Goal: Task Accomplishment & Management: Manage account settings

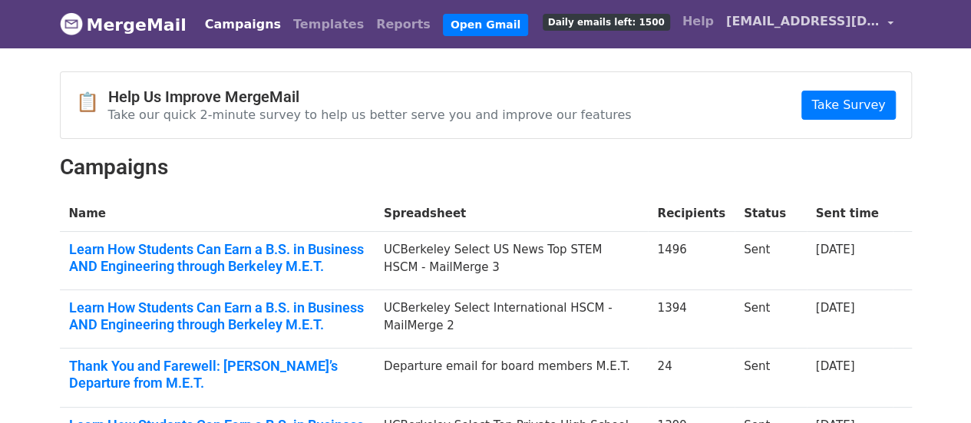
click at [815, 27] on span "[EMAIL_ADDRESS][DOMAIN_NAME]" at bounding box center [802, 21] width 153 height 18
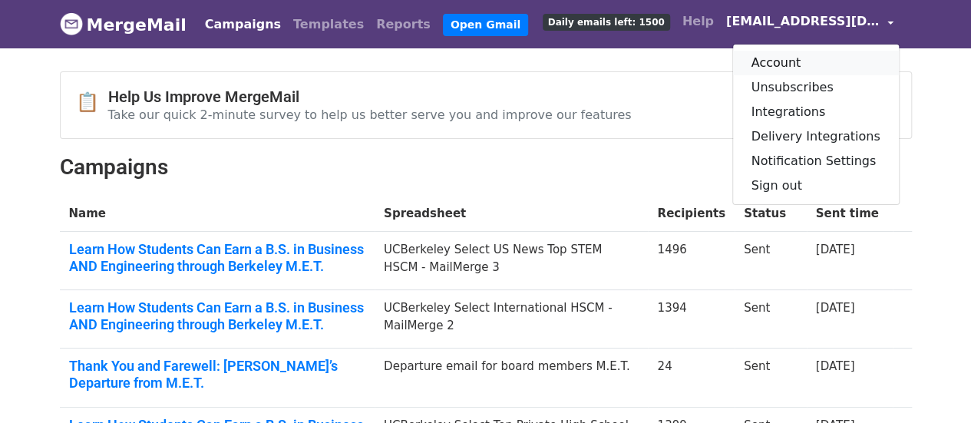
click at [792, 67] on link "Account" at bounding box center [816, 63] width 166 height 25
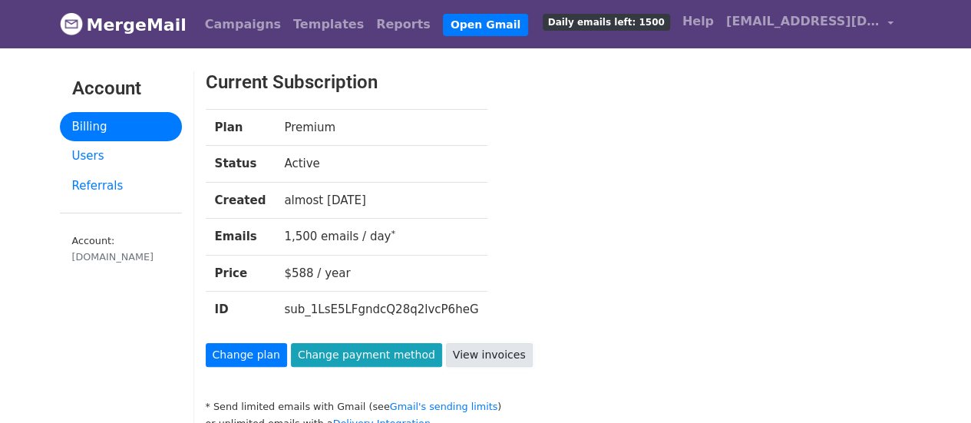
click at [446, 351] on link "View invoices" at bounding box center [489, 355] width 87 height 24
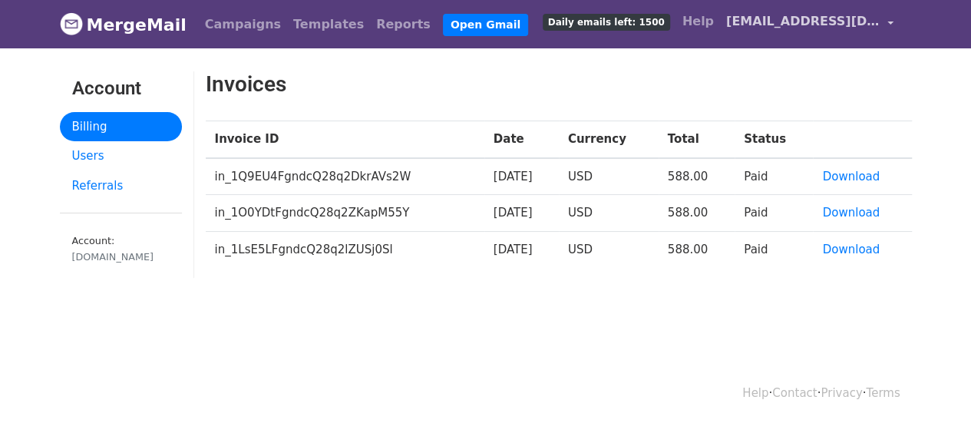
click at [841, 25] on span "[EMAIL_ADDRESS][DOMAIN_NAME]" at bounding box center [802, 21] width 153 height 18
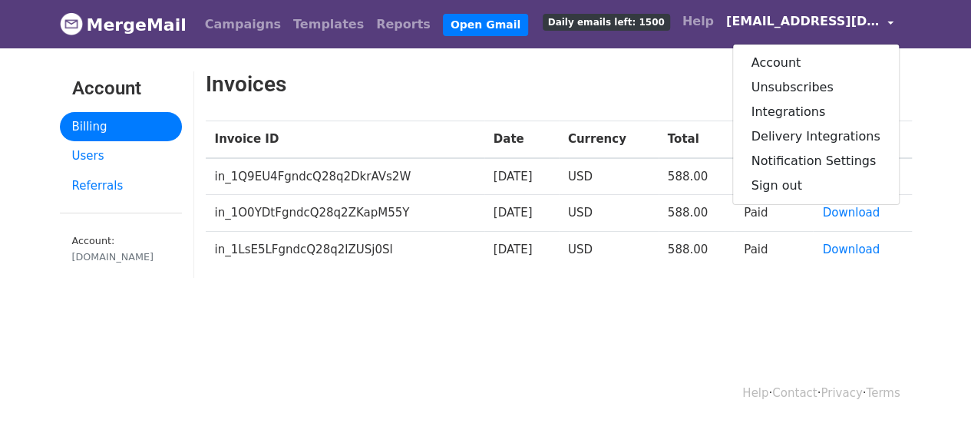
click at [538, 330] on body "MergeMail Campaigns Templates Reports Open Gmail Daily emails left: 1500 Help m…" at bounding box center [485, 177] width 971 height 354
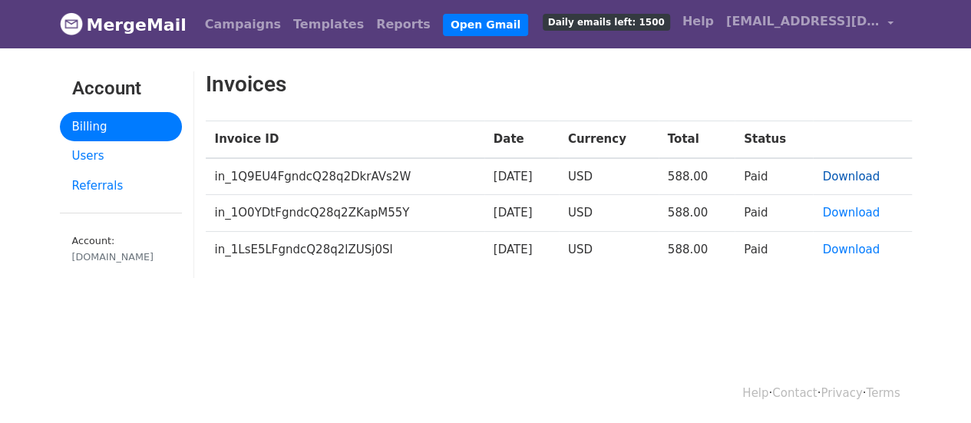
click at [841, 178] on link "Download" at bounding box center [851, 177] width 58 height 14
click at [292, 310] on body "MergeMail Campaigns Templates Reports Open Gmail Daily emails left: 1500 Help m…" at bounding box center [485, 177] width 971 height 354
click at [95, 154] on link "Users" at bounding box center [121, 156] width 122 height 30
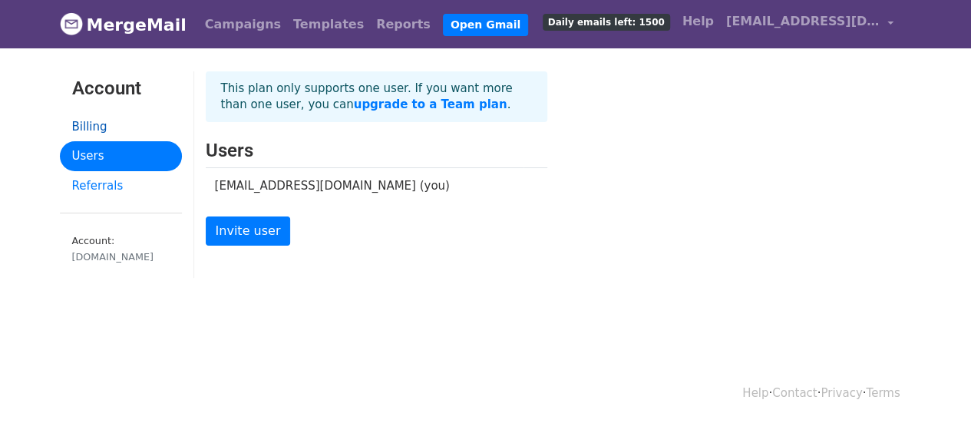
click at [97, 130] on link "Billing" at bounding box center [121, 127] width 122 height 30
